Goal: Information Seeking & Learning: Learn about a topic

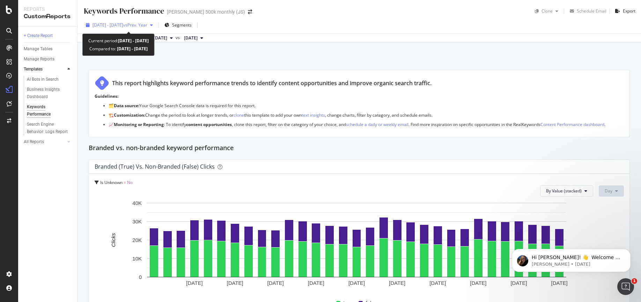
click at [147, 27] on span "vs Prev. Year" at bounding box center [135, 25] width 24 height 6
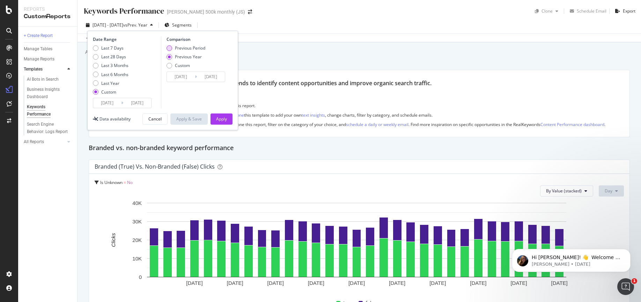
click at [177, 46] on div "Previous Period" at bounding box center [190, 48] width 30 height 6
type input "2025/07/01"
type input "2025/07/31"
click at [224, 118] on div "Apply" at bounding box center [221, 119] width 11 height 6
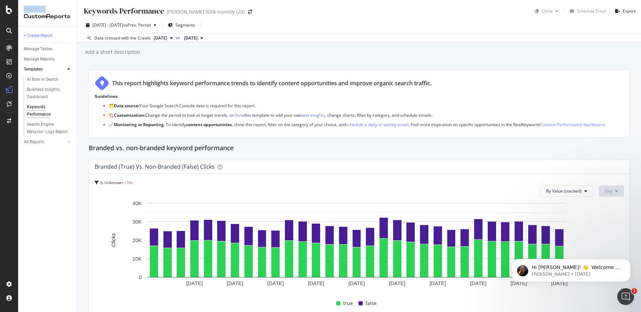
click at [51, 7] on div "Reports" at bounding box center [48, 9] width 48 height 7
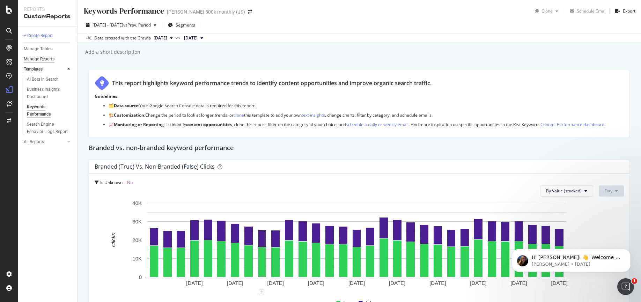
click at [39, 58] on div "Manage Reports" at bounding box center [39, 59] width 31 height 7
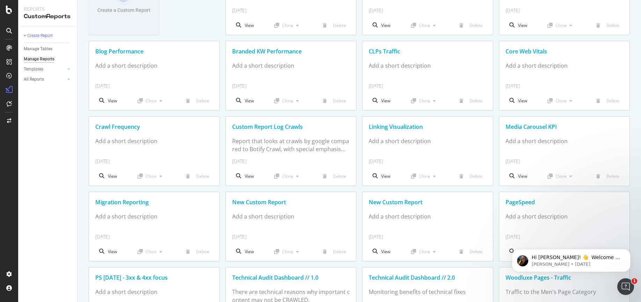
scroll to position [112, 0]
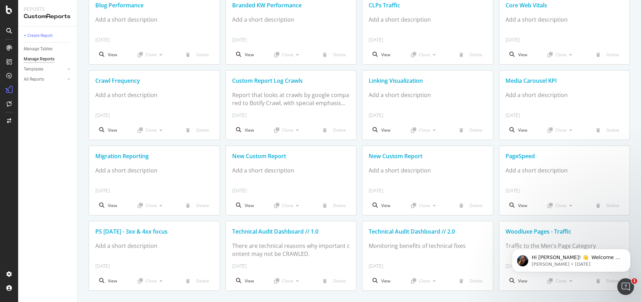
click at [152, 232] on div "PS [DATE] - 3xx & 4xx focus" at bounding box center [154, 232] width 118 height 8
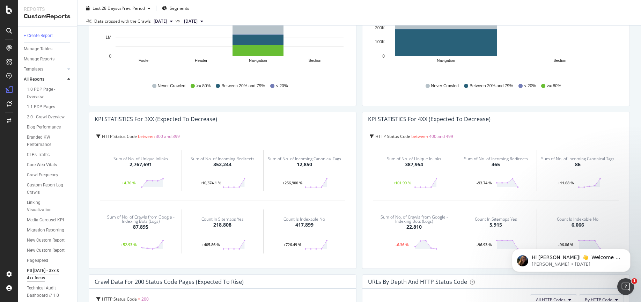
scroll to position [122, 0]
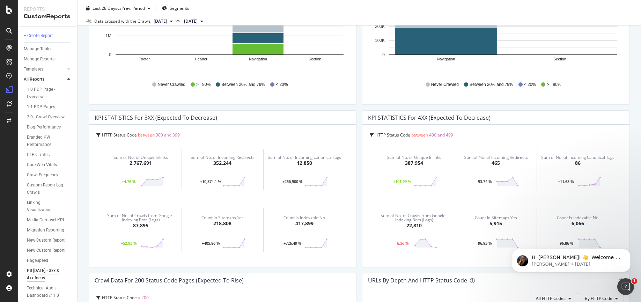
click at [119, 134] on span "HTTP Status Code" at bounding box center [119, 135] width 35 height 6
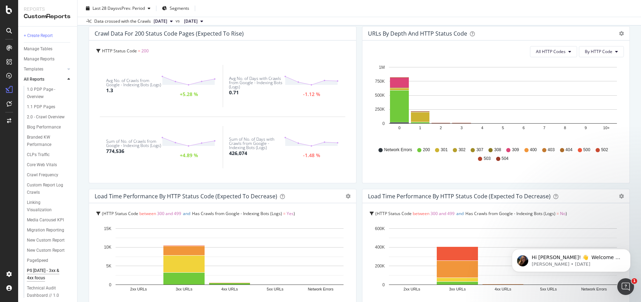
scroll to position [368, 0]
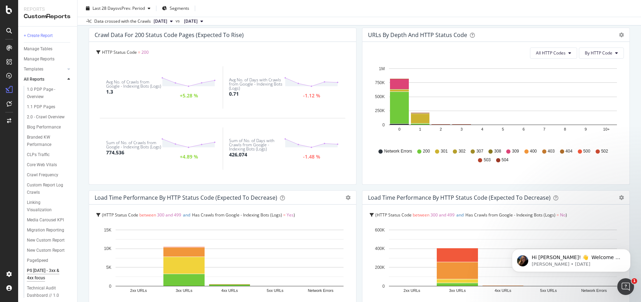
click at [110, 52] on span "HTTP Status Code" at bounding box center [119, 52] width 35 height 6
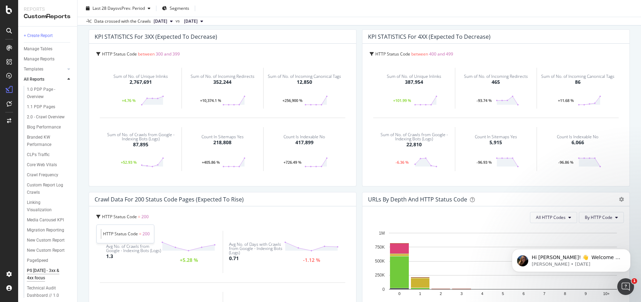
scroll to position [165, 0]
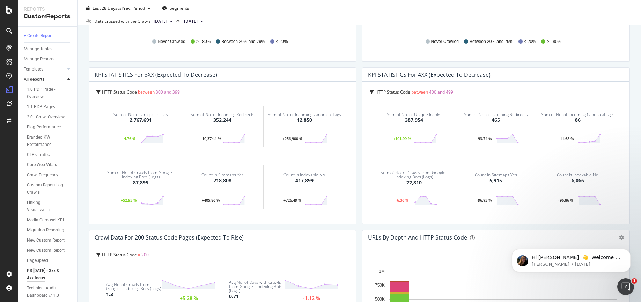
click at [160, 91] on span "300 and 399" at bounding box center [168, 92] width 24 height 6
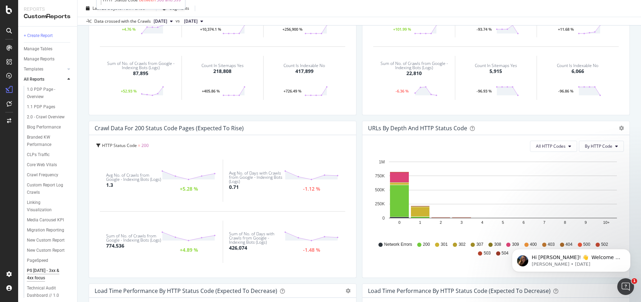
scroll to position [273, 0]
click at [101, 146] on div "HTTP Status Code = 200" at bounding box center [223, 147] width 254 height 10
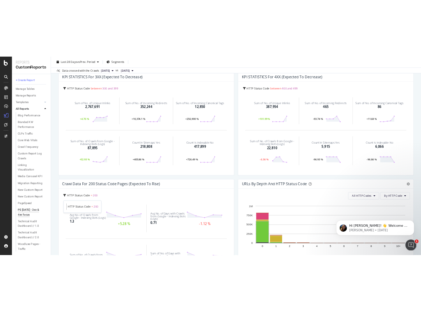
scroll to position [0, 0]
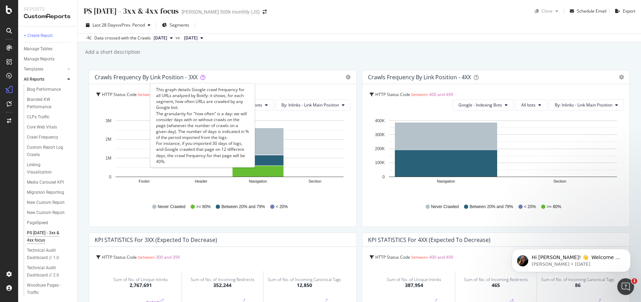
click at [201, 76] on icon at bounding box center [202, 77] width 5 height 5
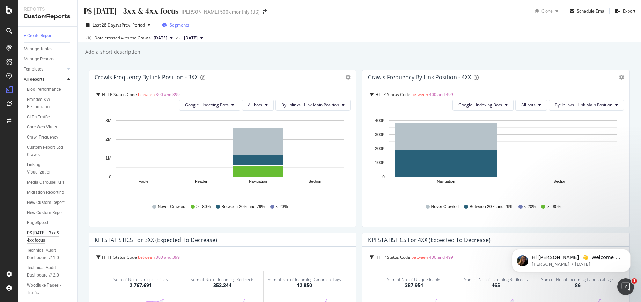
click at [180, 23] on span "Segments" at bounding box center [180, 25] width 20 height 6
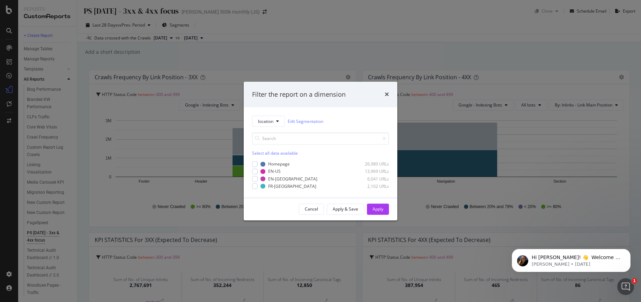
click at [389, 94] on div "Filter the report on a dimension" at bounding box center [321, 95] width 154 height 26
click at [383, 94] on div "Filter the report on a dimension" at bounding box center [320, 94] width 137 height 9
click at [384, 93] on div "Filter the report on a dimension" at bounding box center [320, 94] width 137 height 9
click at [385, 95] on icon "times" at bounding box center [387, 95] width 4 height 6
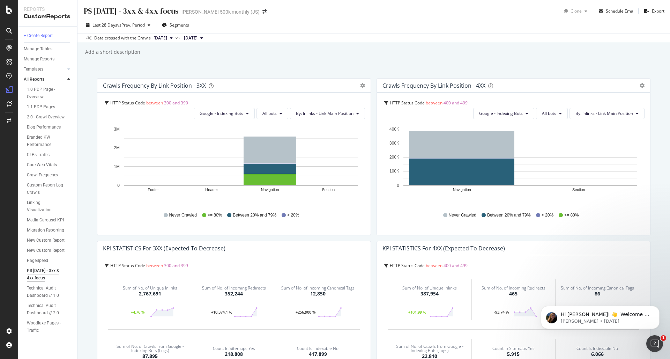
scroll to position [24, 0]
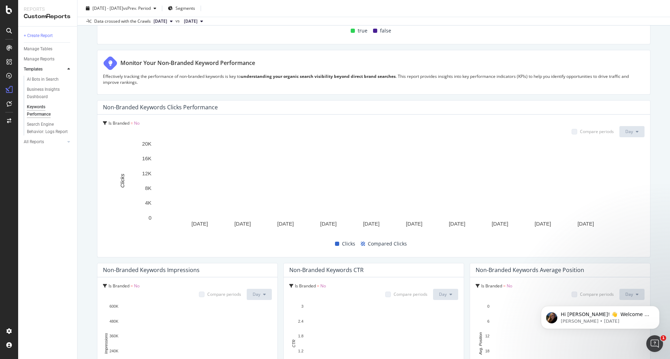
scroll to position [301, 0]
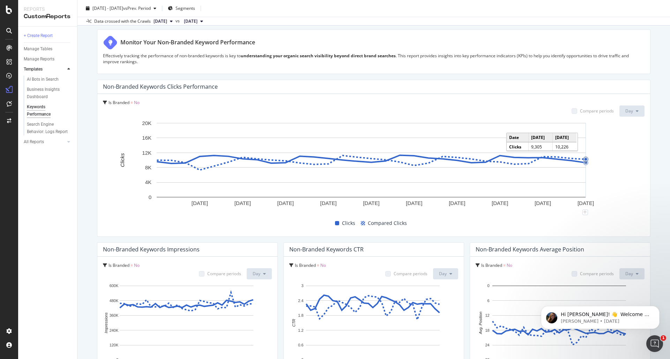
click at [167, 22] on span "[DATE]" at bounding box center [161, 21] width 14 height 6
click at [172, 53] on div "[DATE]" at bounding box center [171, 53] width 37 height 6
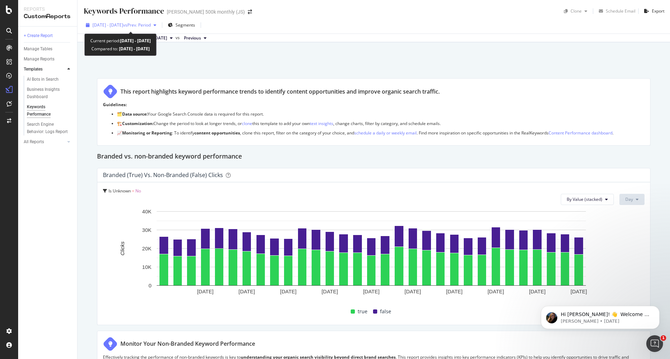
click at [157, 28] on div "2025 Aug. 1st - Aug. 31st vs Prev. Period" at bounding box center [121, 25] width 76 height 10
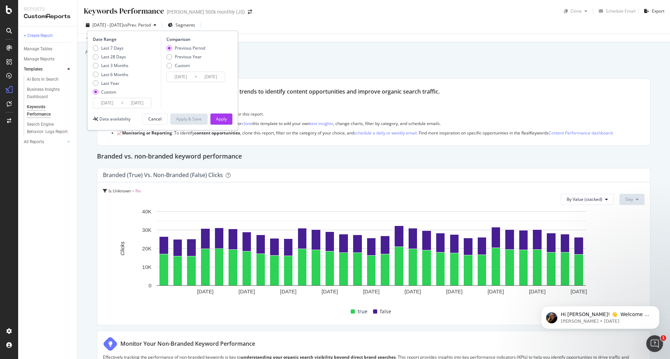
click at [117, 103] on input "2025/08/01" at bounding box center [107, 103] width 28 height 10
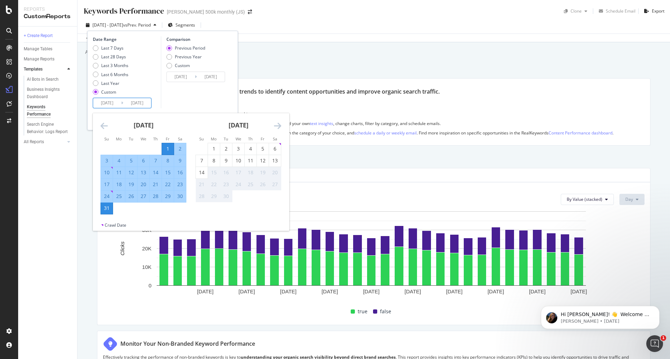
click at [105, 128] on icon "Move backward to switch to the previous month." at bounding box center [104, 126] width 7 height 8
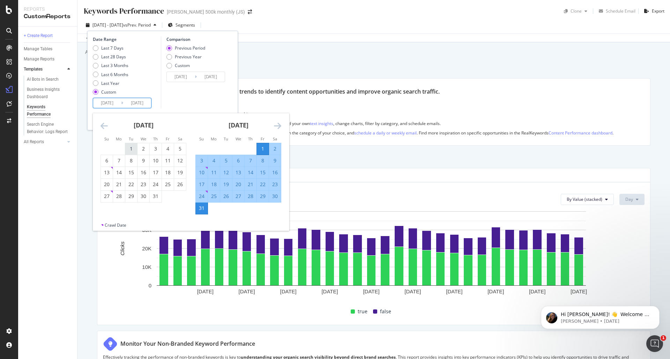
click at [133, 148] on div "1" at bounding box center [131, 148] width 12 height 7
type input "[DATE]"
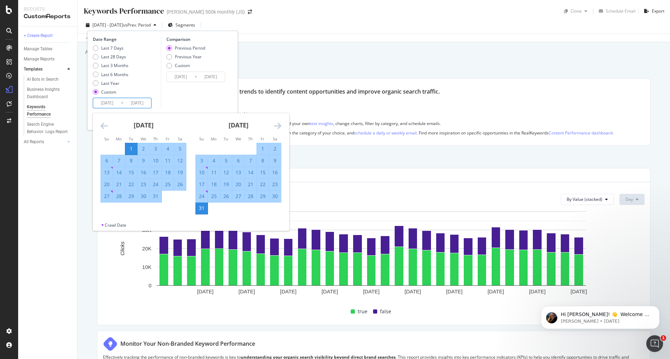
click at [160, 198] on div "31" at bounding box center [156, 196] width 12 height 7
type input "[DATE]"
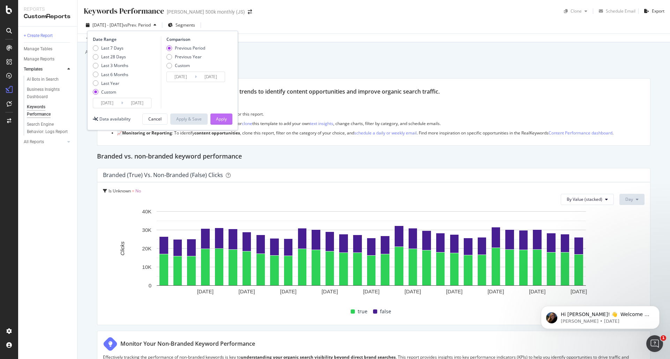
click at [217, 119] on div "Apply" at bounding box center [221, 119] width 11 height 6
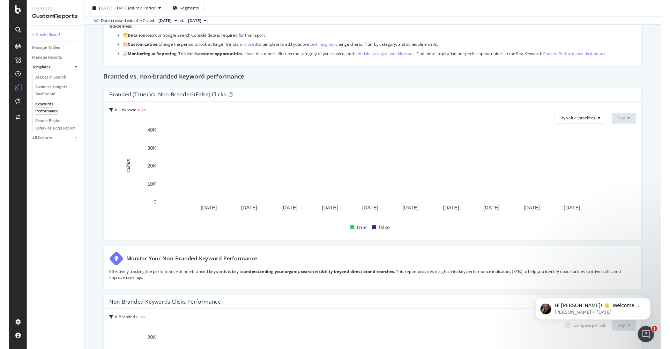
scroll to position [348, 0]
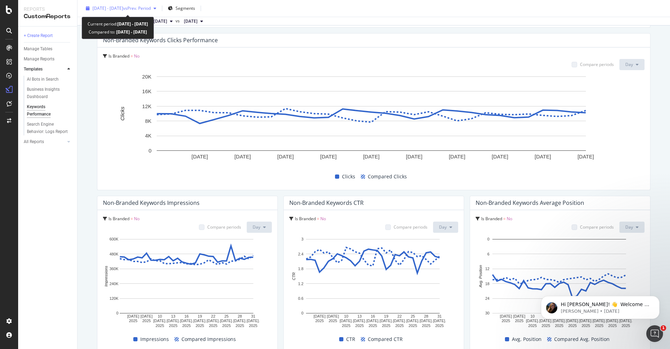
click at [146, 7] on span "vs Prev. Period" at bounding box center [137, 8] width 28 height 6
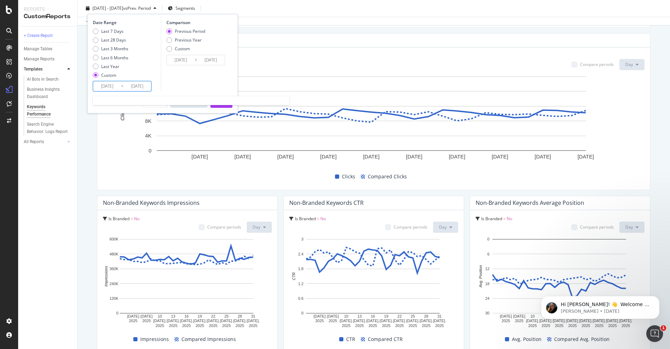
click at [107, 89] on input "[DATE]" at bounding box center [107, 86] width 28 height 10
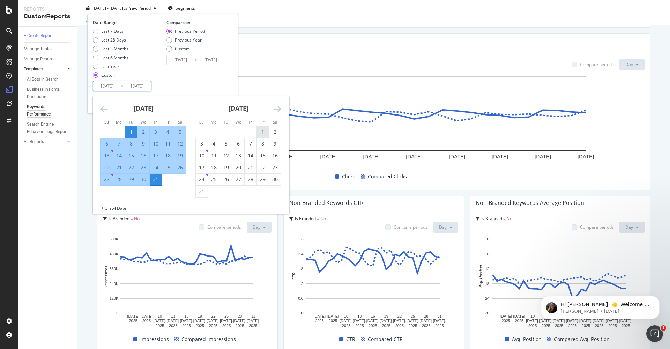
click at [264, 128] on div "1" at bounding box center [263, 131] width 12 height 7
type input "[DATE]"
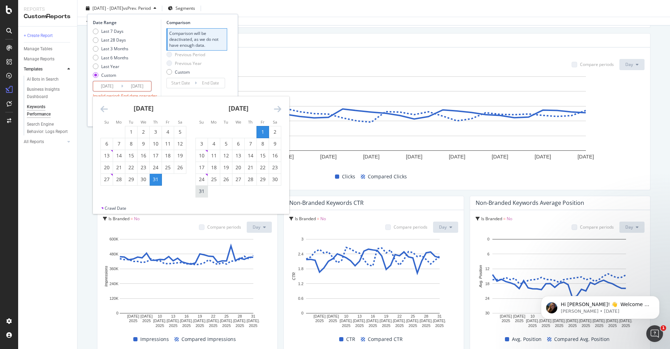
click at [205, 188] on div "31" at bounding box center [202, 192] width 12 height 12
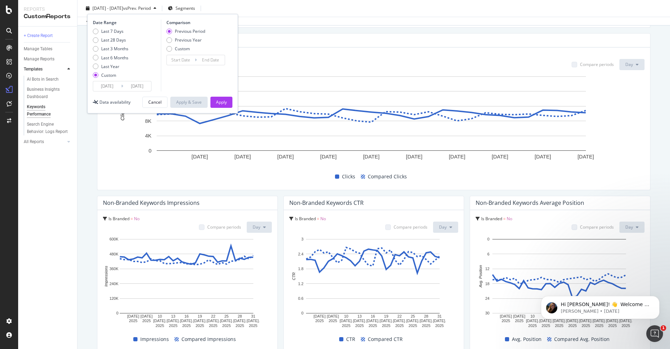
type input "[DATE]"
click at [220, 102] on div "Apply" at bounding box center [221, 102] width 11 height 6
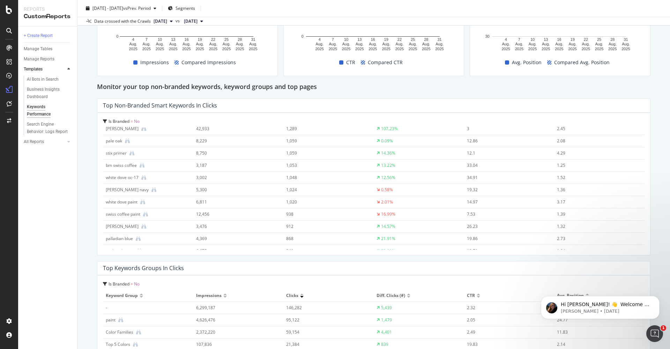
scroll to position [501, 0]
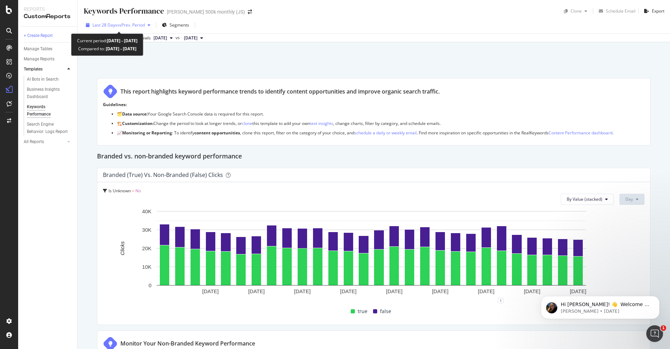
click at [115, 27] on span "Last 28 Days" at bounding box center [105, 25] width 25 height 6
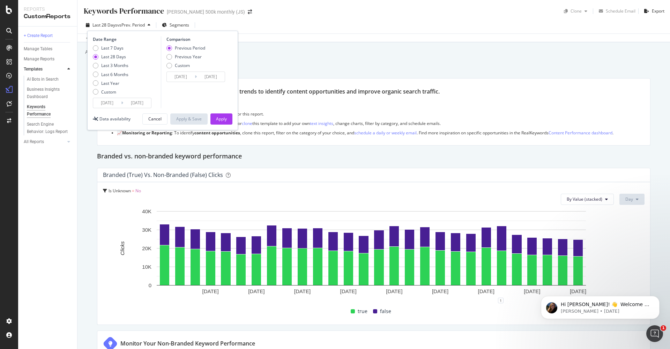
click at [115, 101] on input "2025/08/18" at bounding box center [107, 103] width 28 height 10
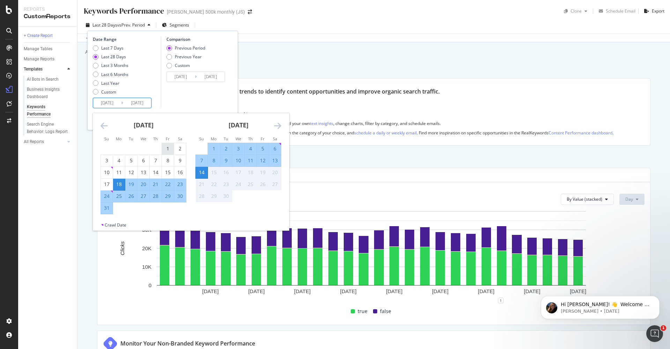
click at [167, 150] on div "1" at bounding box center [168, 148] width 12 height 7
type input "2025/06/17"
type input "[DATE]"
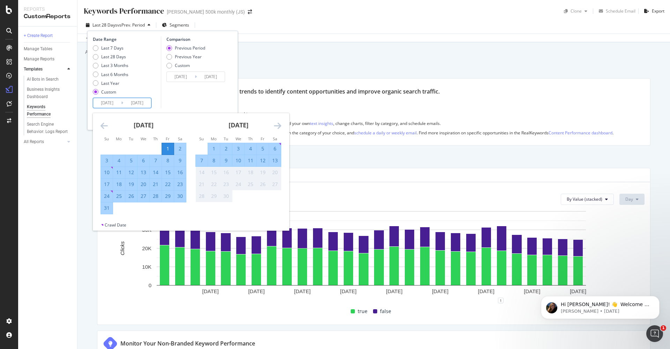
drag, startPoint x: 114, startPoint y: 210, endPoint x: 109, endPoint y: 210, distance: 4.9
click at [114, 210] on td "Calendar" at bounding box center [119, 208] width 12 height 12
click at [109, 210] on div "31" at bounding box center [107, 208] width 12 height 7
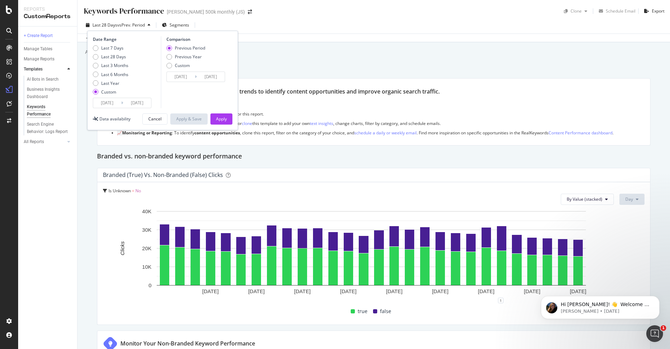
type input "[DATE]"
click at [215, 115] on button "Apply" at bounding box center [222, 118] width 22 height 11
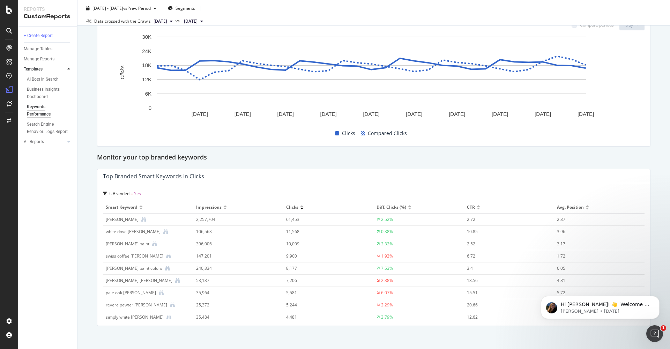
scroll to position [1778, 0]
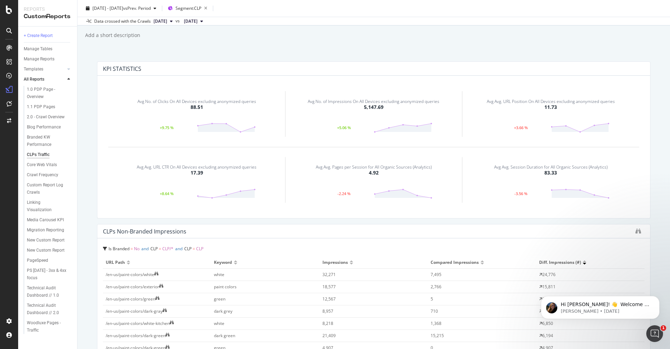
scroll to position [32, 0]
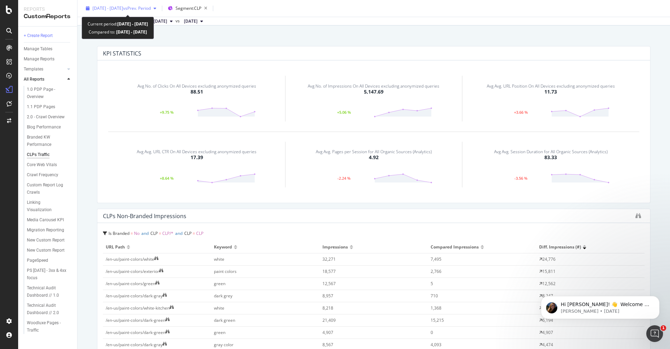
click at [135, 10] on span "vs Prev. Period" at bounding box center [137, 8] width 28 height 6
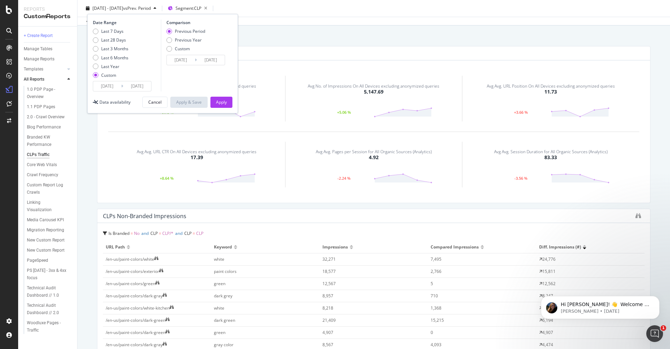
click at [115, 86] on input "[DATE]" at bounding box center [107, 86] width 28 height 10
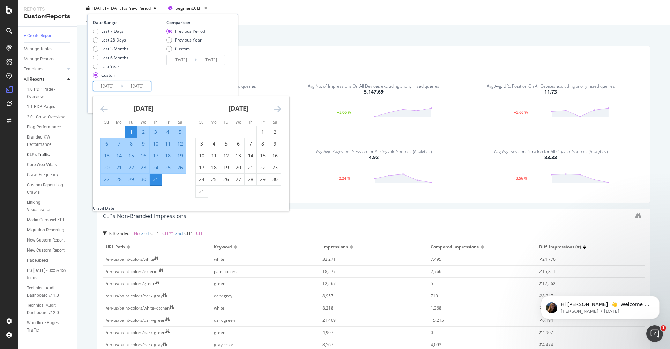
click at [106, 109] on icon "Move backward to switch to the previous month." at bounding box center [104, 109] width 7 height 8
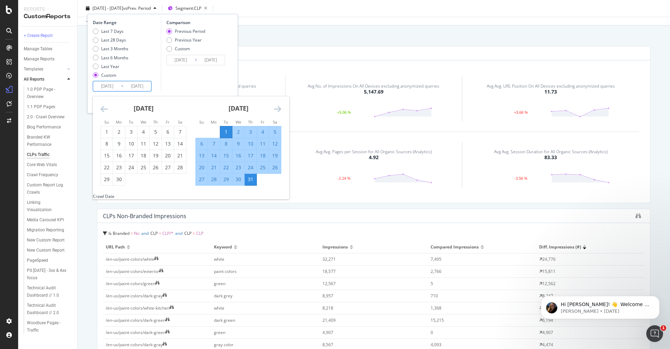
click at [276, 107] on icon "Move forward to switch to the next month." at bounding box center [277, 109] width 7 height 8
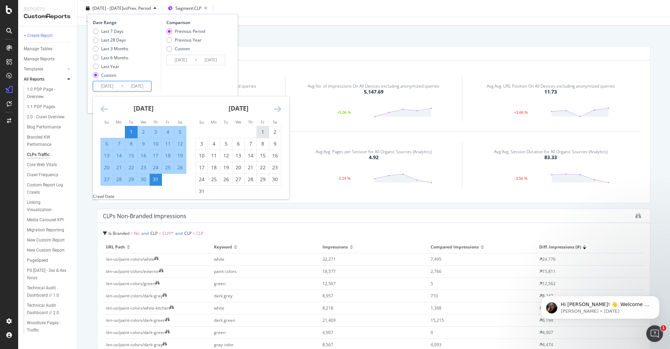
click at [262, 128] on div "1" at bounding box center [263, 131] width 12 height 7
type input "[DATE]"
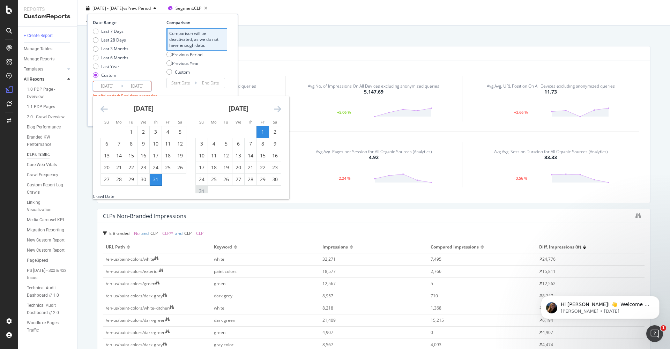
click at [204, 191] on div "31" at bounding box center [202, 191] width 12 height 7
type input "[DATE]"
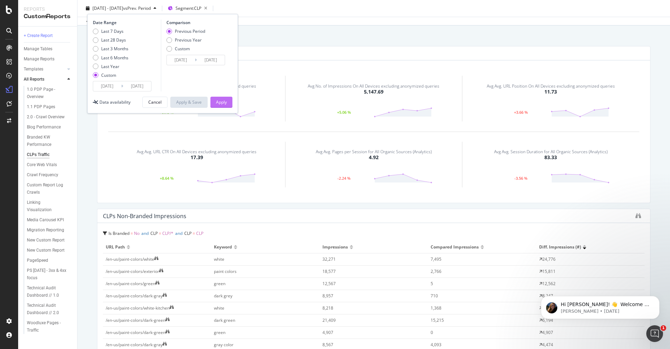
click at [227, 104] on button "Apply" at bounding box center [222, 102] width 22 height 11
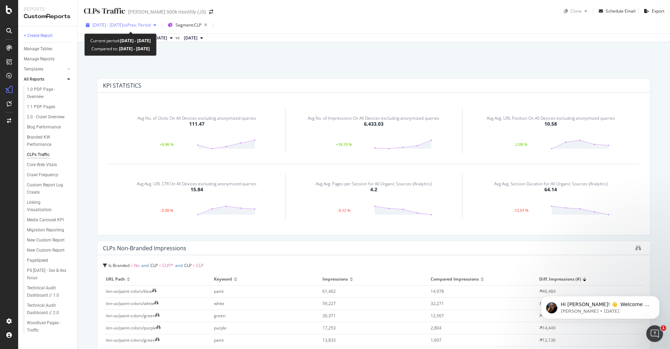
click at [112, 23] on span "[DATE] - [DATE]" at bounding box center [108, 25] width 31 height 6
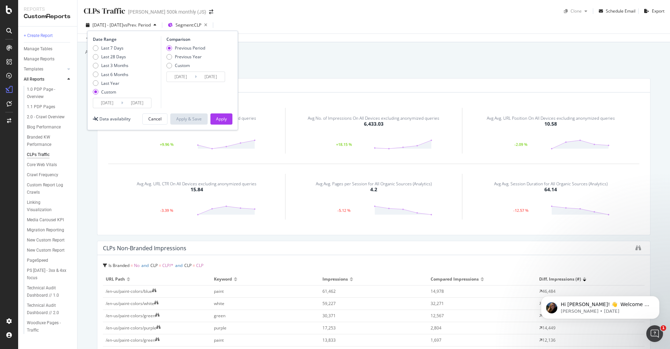
click at [122, 104] on icon at bounding box center [122, 103] width 2 height 7
click at [107, 101] on input "[DATE]" at bounding box center [107, 103] width 28 height 10
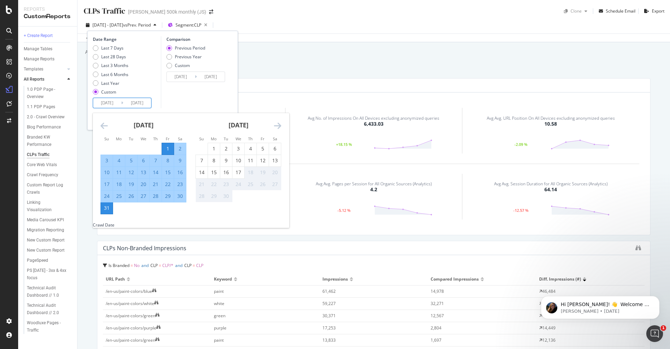
click at [107, 124] on icon "Move backward to switch to the previous month." at bounding box center [104, 126] width 7 height 8
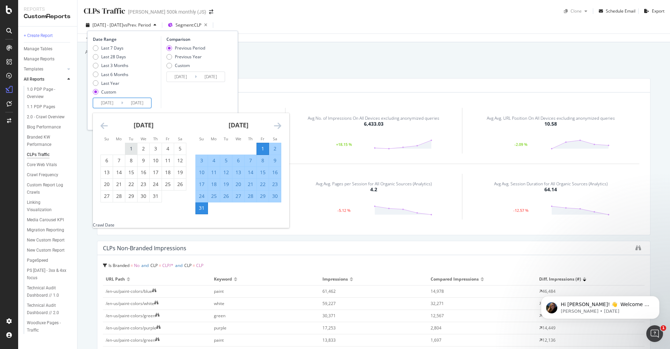
click at [133, 145] on div "1" at bounding box center [131, 148] width 12 height 7
type input "[DATE]"
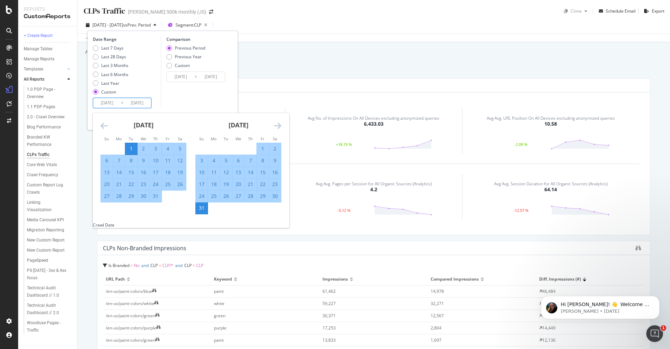
click at [157, 193] on div "31" at bounding box center [156, 196] width 12 height 7
type input "[DATE]"
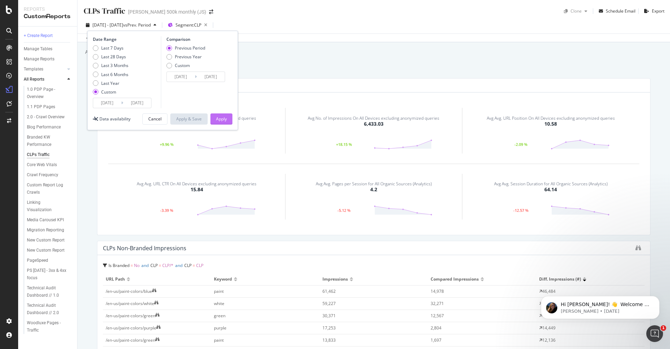
click at [214, 118] on button "Apply" at bounding box center [222, 118] width 22 height 11
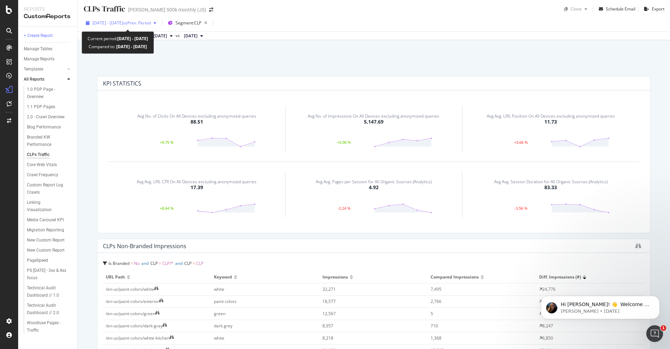
click at [123, 22] on span "[DATE] - [DATE]" at bounding box center [108, 23] width 31 height 6
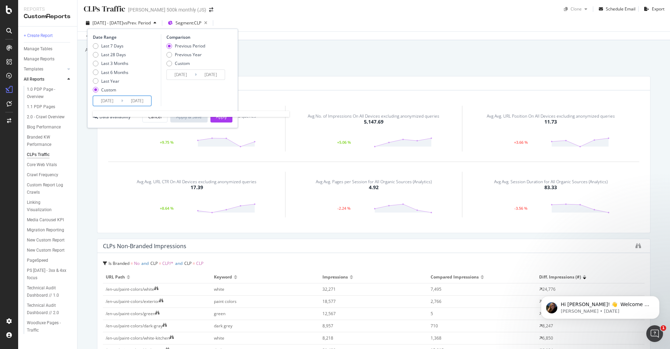
click at [125, 97] on input "[DATE]" at bounding box center [137, 101] width 28 height 10
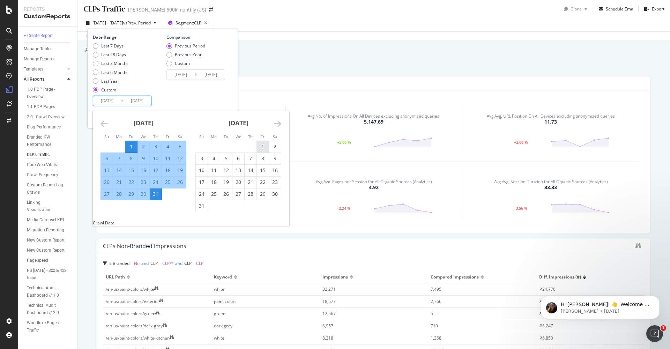
click at [259, 148] on div "1" at bounding box center [263, 146] width 12 height 7
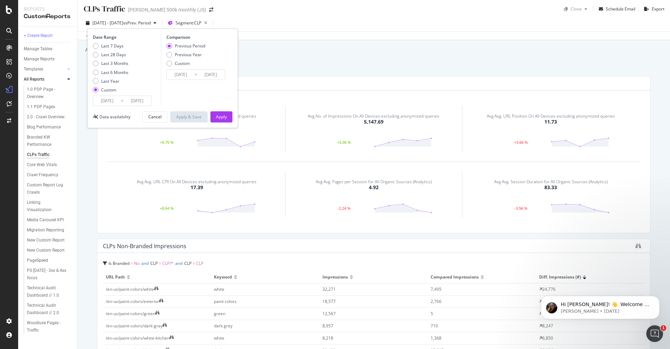
type input "[DATE]"
click at [136, 101] on input "[DATE]" at bounding box center [137, 101] width 28 height 10
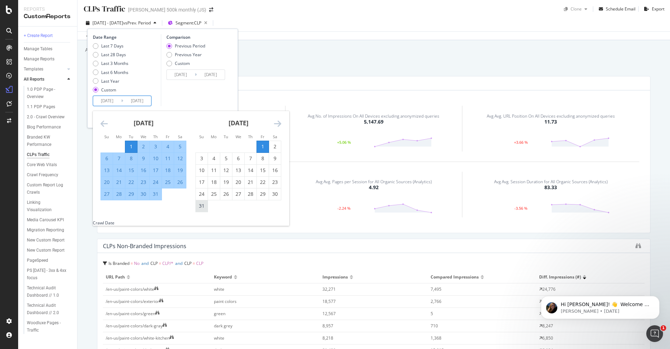
click at [202, 207] on div "31" at bounding box center [202, 206] width 12 height 7
type input "[DATE]"
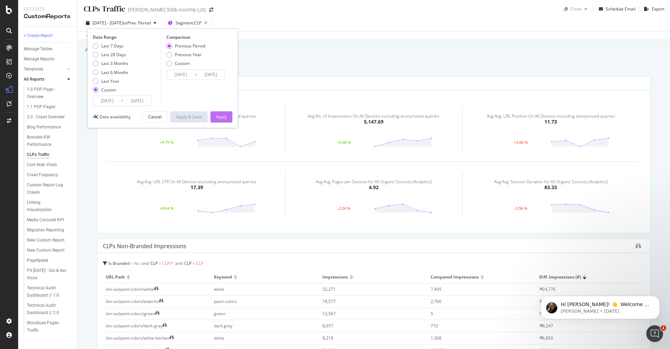
click at [225, 118] on div "Apply" at bounding box center [221, 117] width 11 height 6
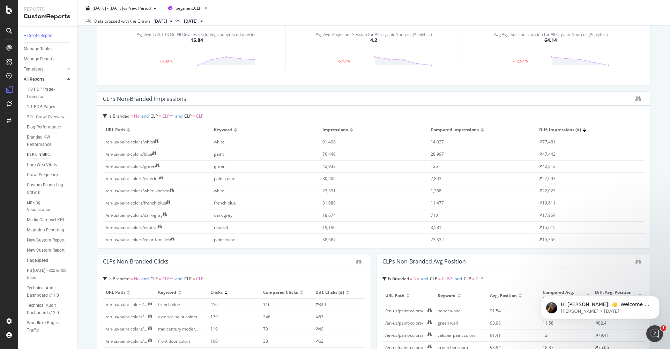
scroll to position [148, 0]
